Goal: Information Seeking & Learning: Learn about a topic

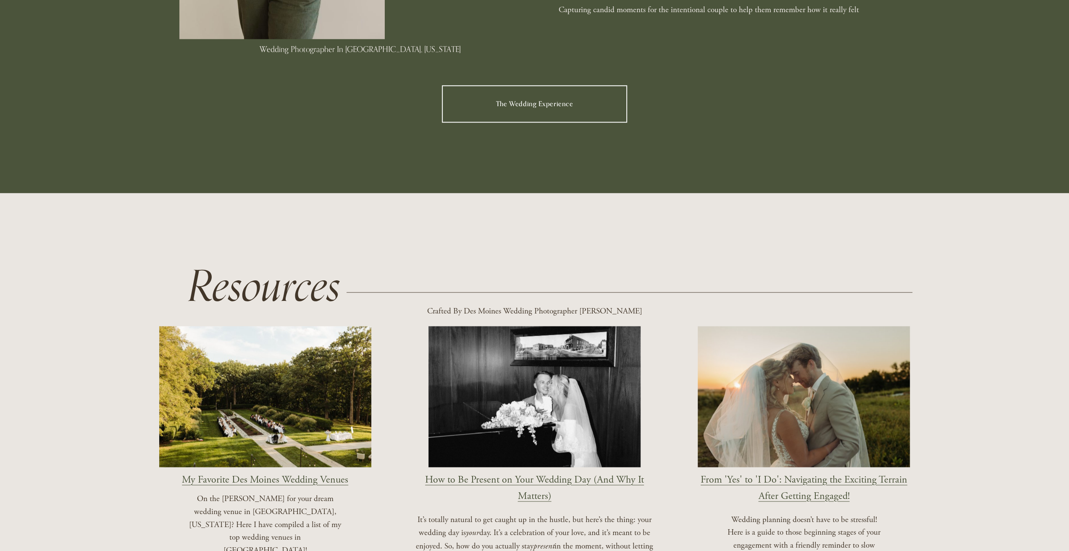
scroll to position [966, 0]
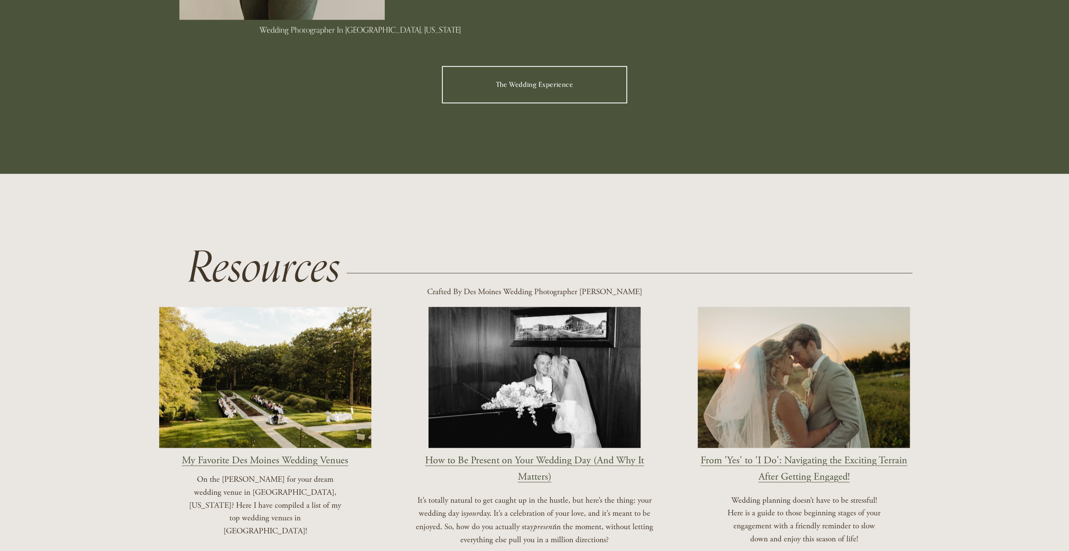
click at [537, 79] on link "The Wedding Experience" at bounding box center [535, 84] width 186 height 37
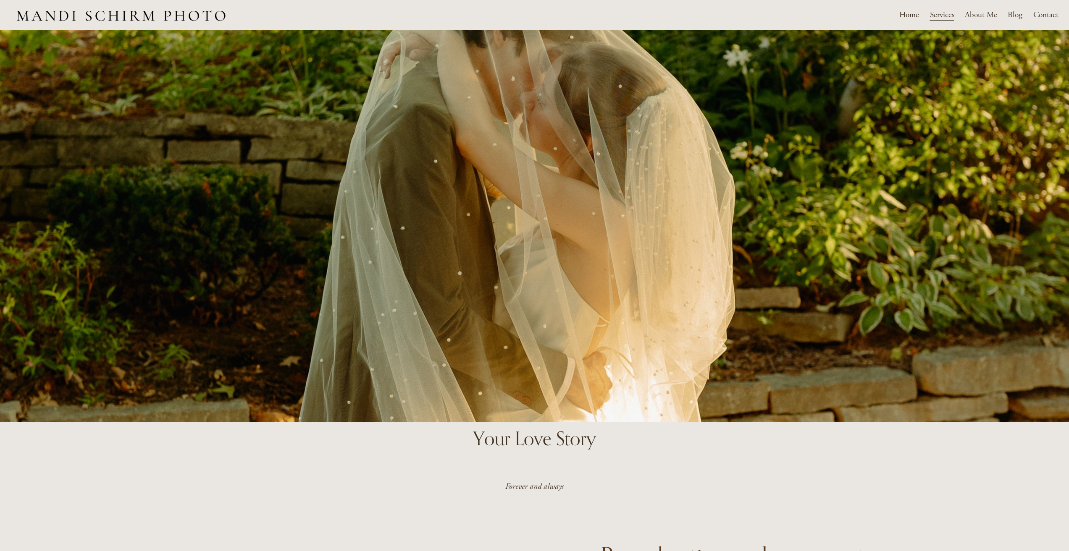
click at [0, 0] on span "Weddings" at bounding box center [0, 0] width 0 height 0
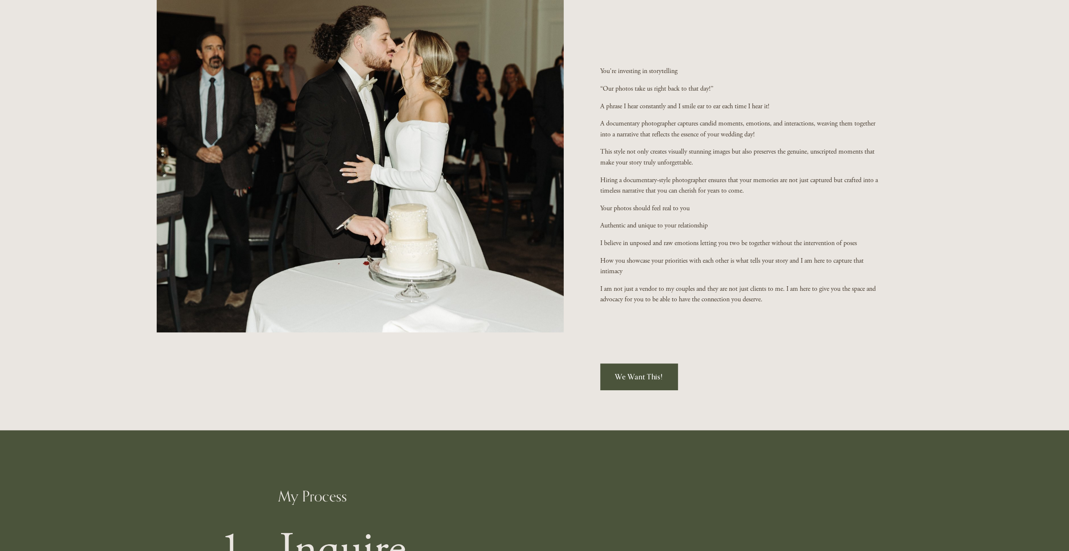
scroll to position [756, 0]
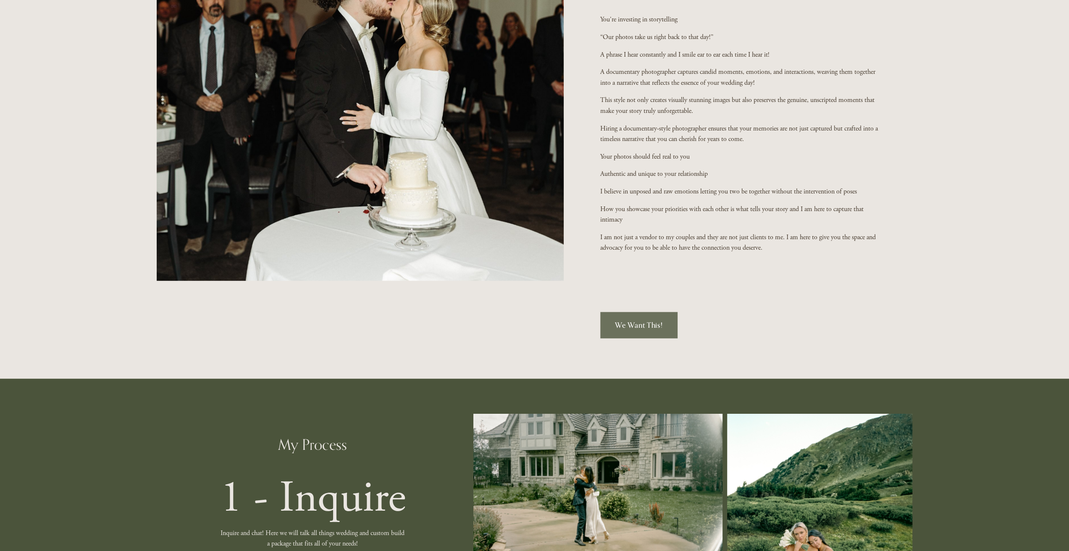
click at [649, 324] on link "We Want This!" at bounding box center [638, 325] width 77 height 26
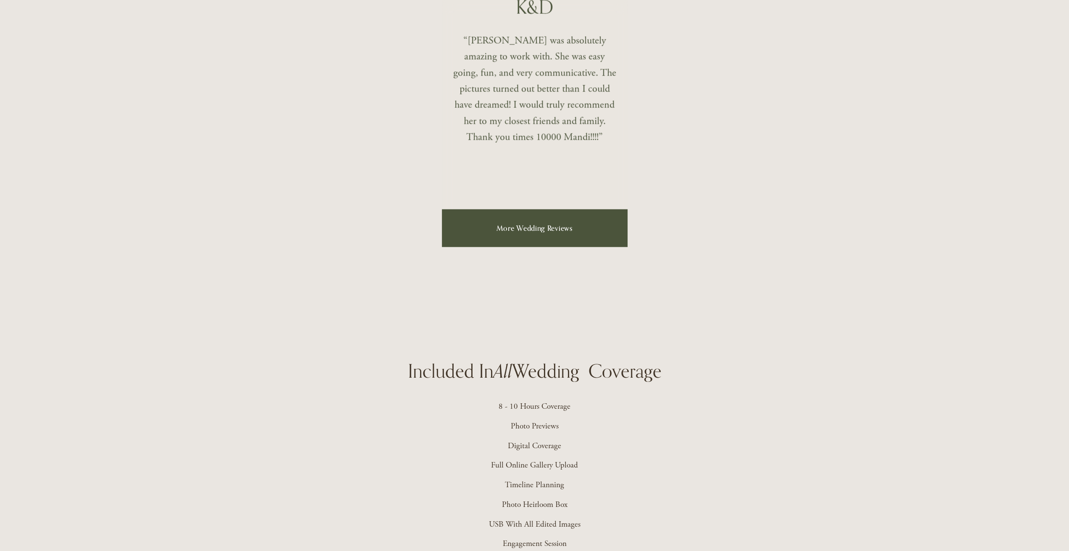
scroll to position [1847, 0]
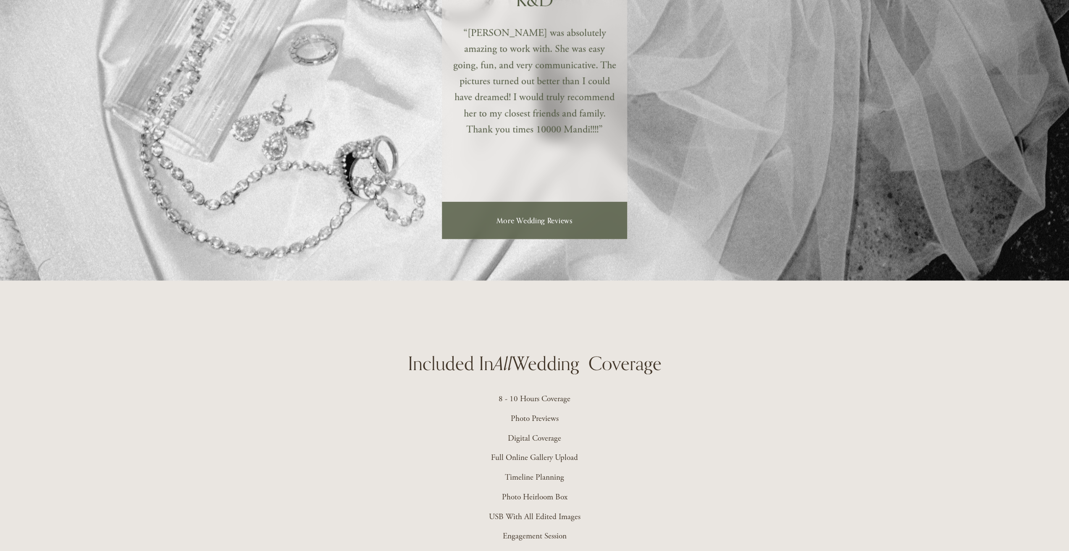
click at [542, 224] on link "More Wedding Reviews" at bounding box center [535, 220] width 186 height 37
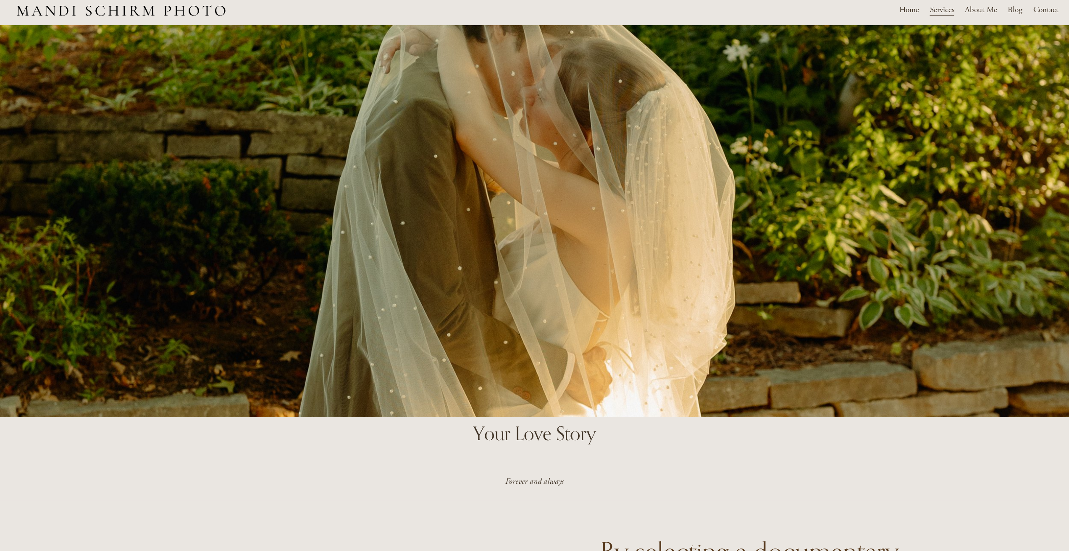
scroll to position [0, 0]
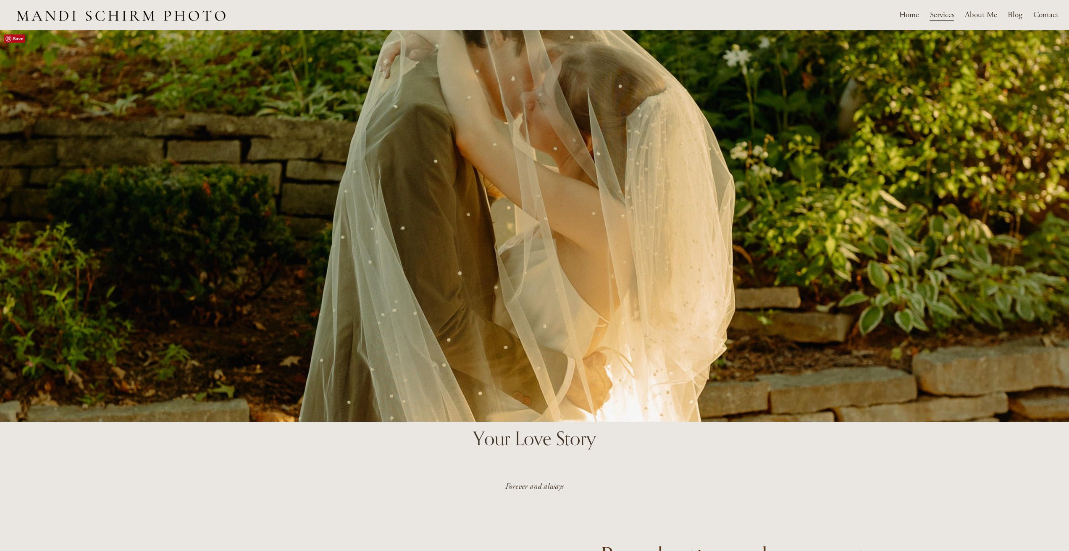
click at [0, 0] on span "Motherhood & Maternity" at bounding box center [0, 0] width 0 height 0
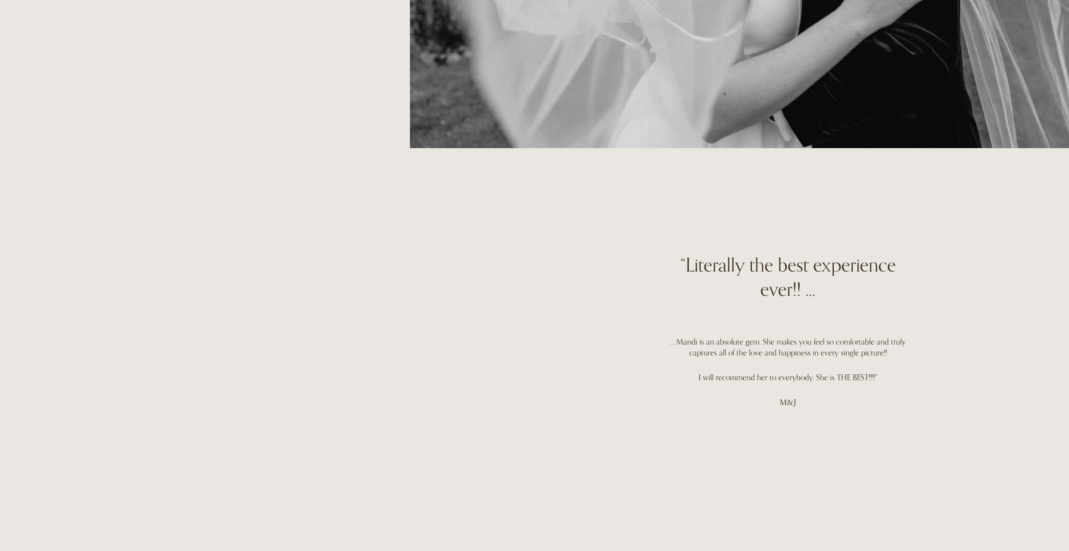
scroll to position [588, 0]
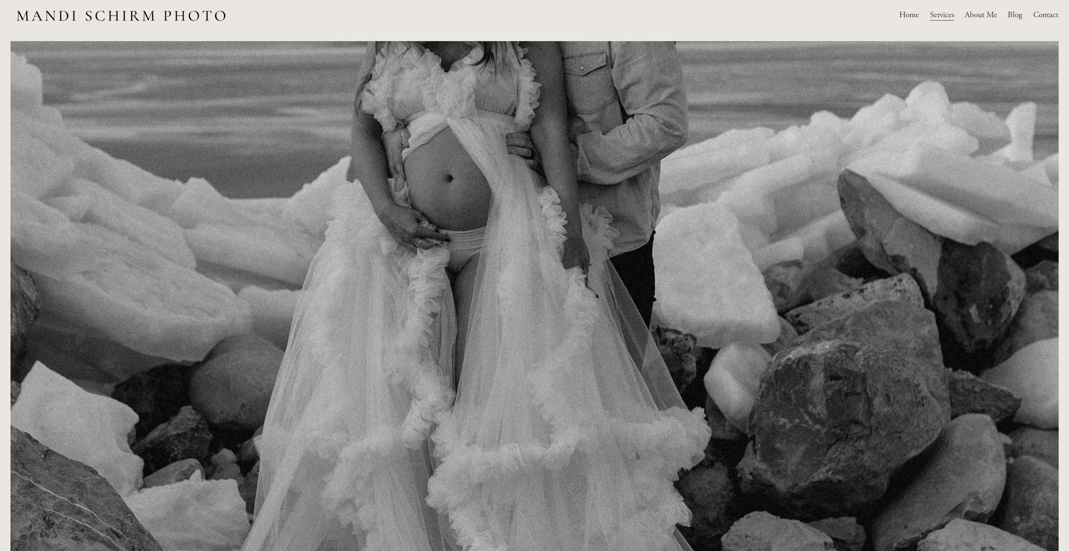
click at [978, 14] on link "About Me" at bounding box center [980, 15] width 32 height 15
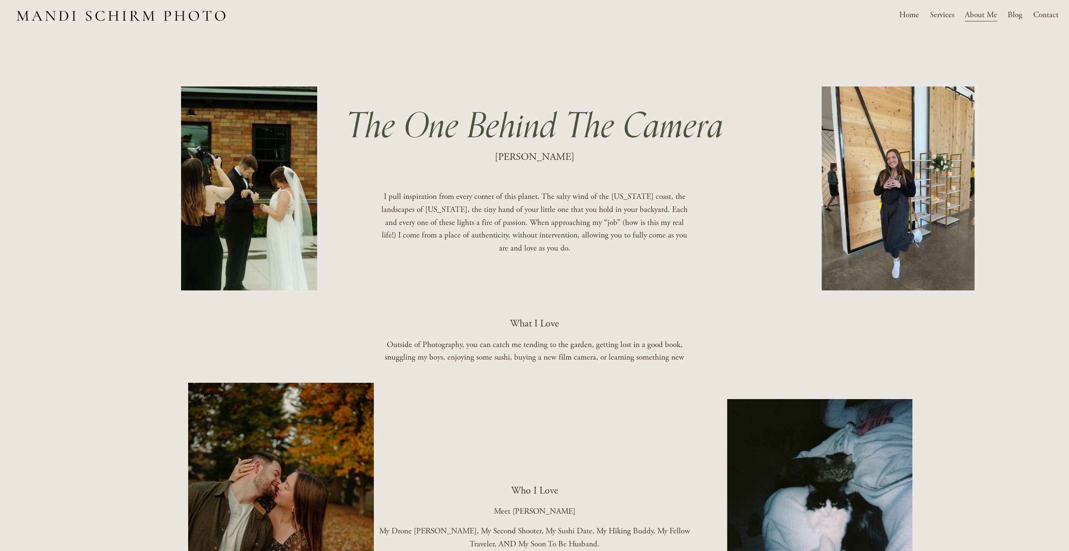
click at [1014, 16] on link "Blog" at bounding box center [1014, 15] width 15 height 15
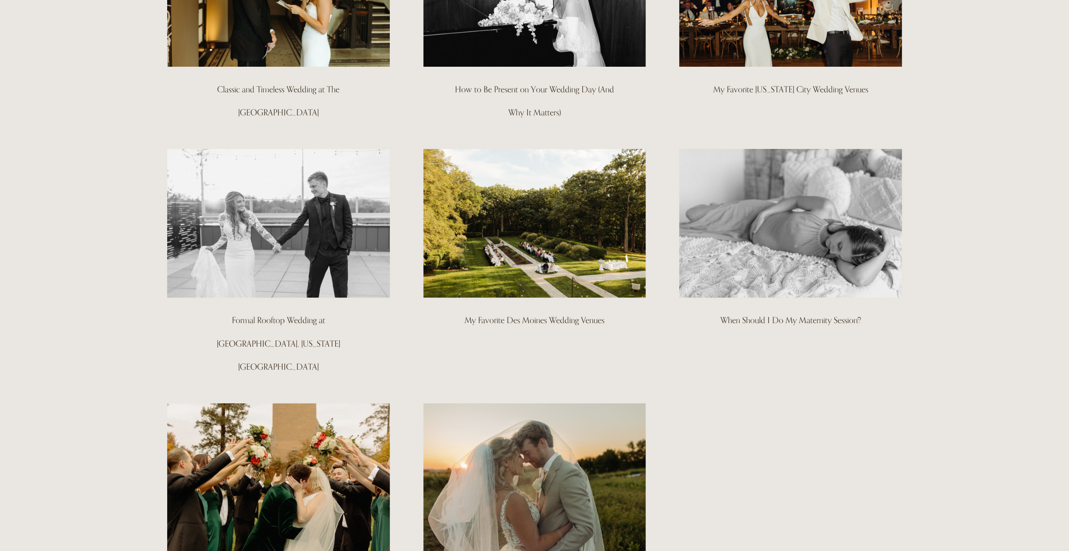
scroll to position [126, 0]
